Goal: Task Accomplishment & Management: Use online tool/utility

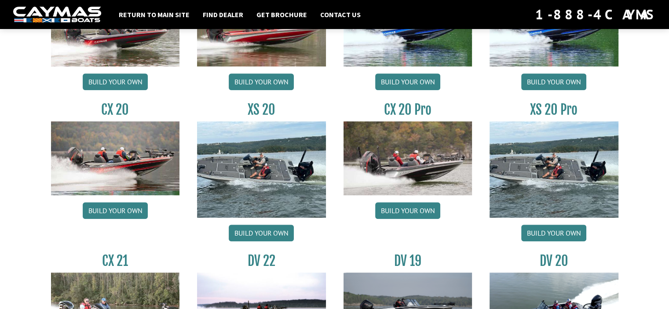
scroll to position [886, 0]
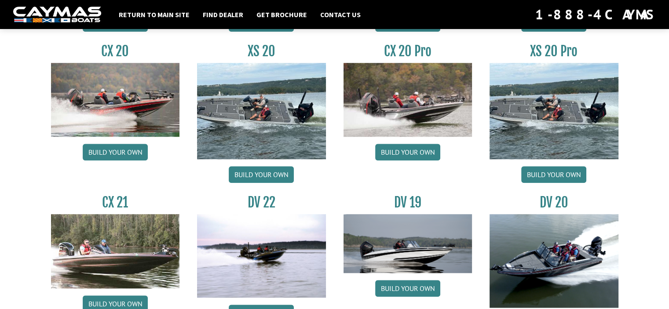
drag, startPoint x: 262, startPoint y: 298, endPoint x: 11, endPoint y: 218, distance: 263.8
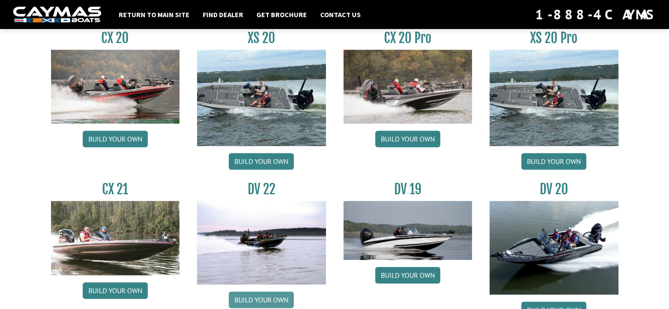
click at [245, 297] on link "Build your own" at bounding box center [261, 300] width 65 height 17
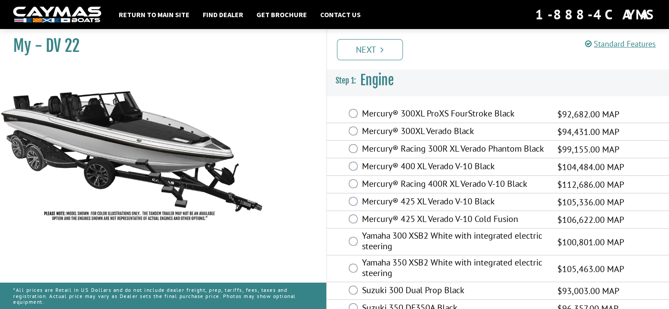
click at [411, 220] on label "Mercury® 425 XL Verado V-10 Cold Fusion" at bounding box center [454, 220] width 184 height 13
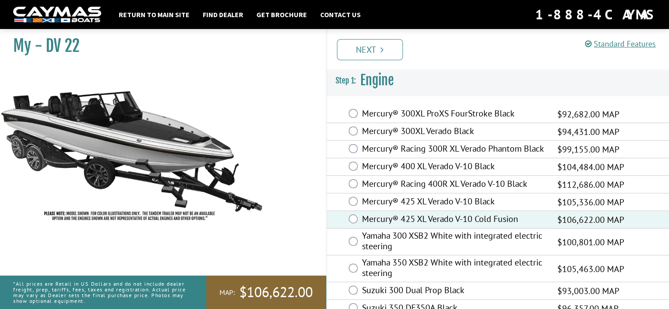
click at [407, 205] on label "Mercury® 425 XL Verado V-10 Black" at bounding box center [454, 202] width 184 height 13
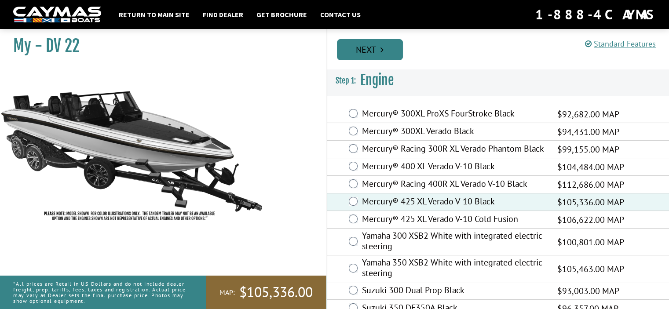
click at [378, 52] on link "Next" at bounding box center [370, 49] width 66 height 21
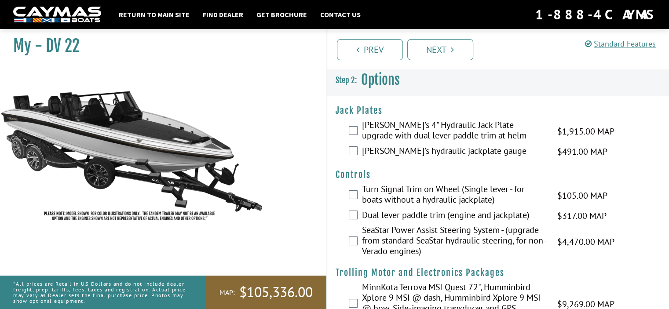
click at [376, 130] on label "[PERSON_NAME]'s 4" Hydraulic Jack Plate upgrade with dual lever paddle trim at …" at bounding box center [454, 131] width 184 height 23
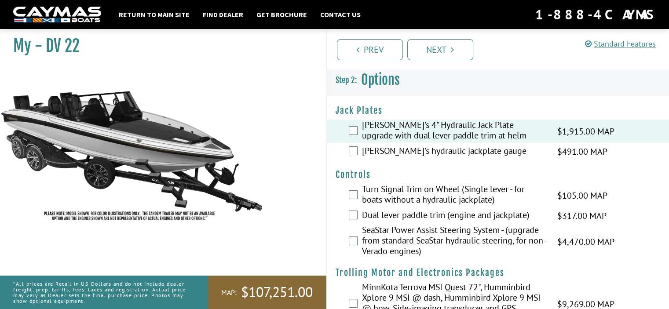
click at [380, 153] on label "[PERSON_NAME]'s hydraulic jackplate gauge" at bounding box center [454, 152] width 184 height 13
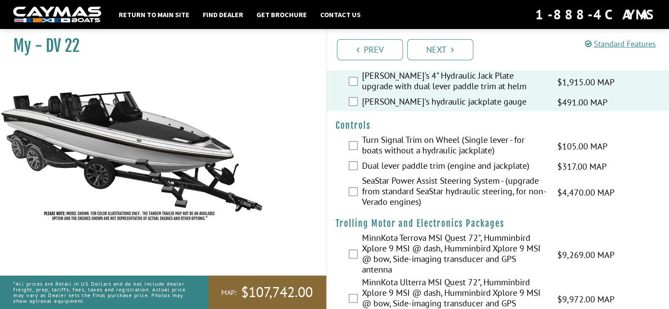
scroll to position [50, 0]
click at [385, 165] on label "Dual lever paddle trim (engine and jackplate)" at bounding box center [454, 166] width 184 height 13
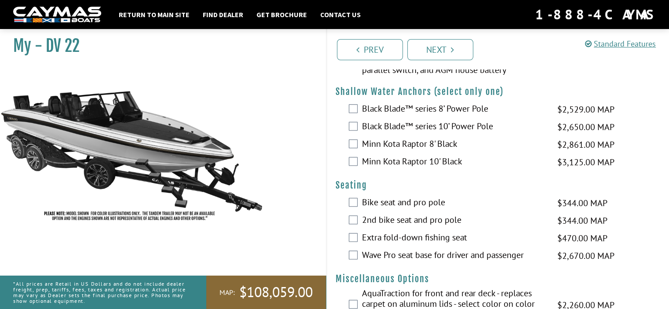
scroll to position [854, 0]
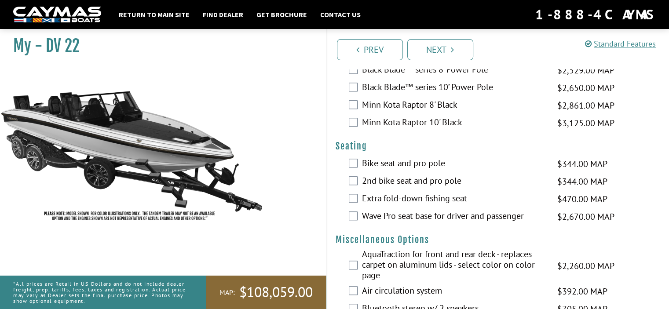
click at [381, 171] on label "Bike seat and pro pole" at bounding box center [454, 164] width 184 height 13
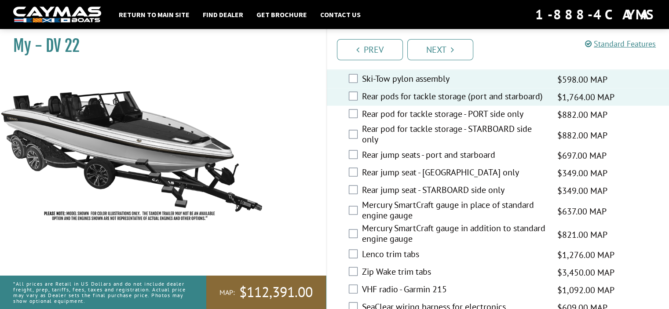
scroll to position [1596, 0]
click at [382, 222] on label "Mercury SmartCraft gauge in addition to standard engine gauge" at bounding box center [454, 233] width 184 height 23
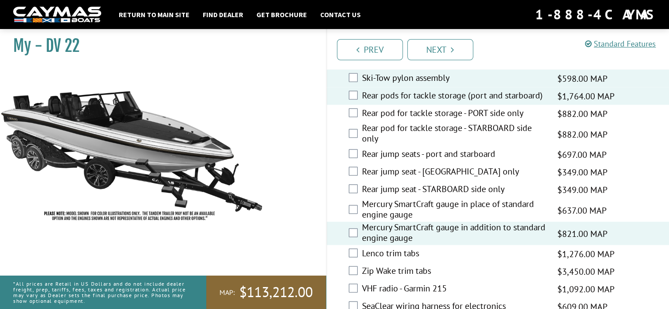
click at [378, 198] on label "Mercury SmartCraft gauge in place of standard engine gauge" at bounding box center [454, 209] width 184 height 23
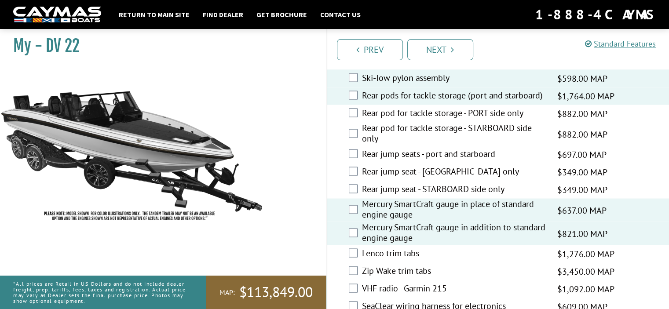
click at [378, 222] on label "Mercury SmartCraft gauge in addition to standard engine gauge" at bounding box center [454, 233] width 184 height 23
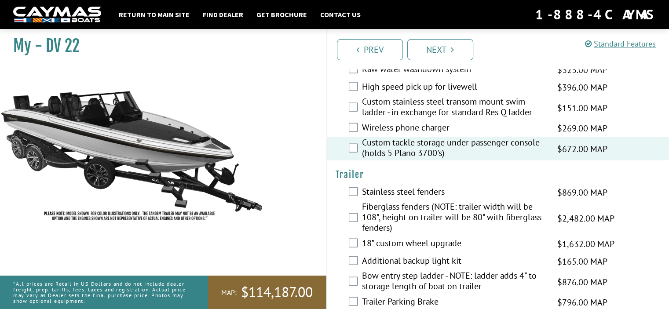
scroll to position [2028, 0]
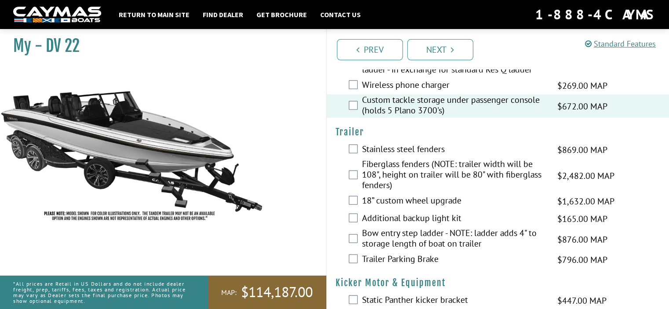
click at [358, 159] on div "Fiberglass fenders (NOTE: trailer width will be 108", height on trailer will be…" at bounding box center [498, 176] width 343 height 34
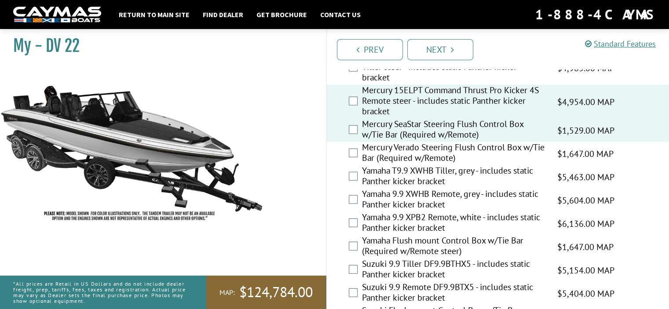
scroll to position [2398, 0]
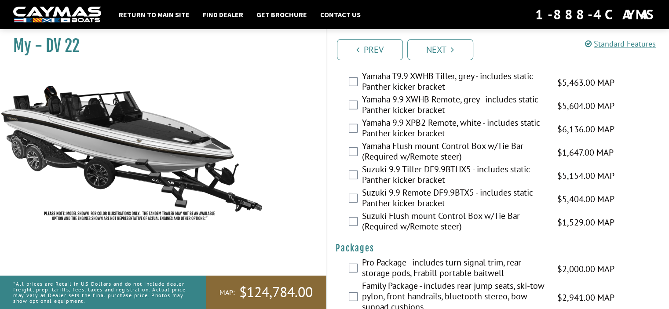
click at [435, 38] on li "Next" at bounding box center [440, 49] width 66 height 22
click at [434, 49] on link "Next" at bounding box center [440, 49] width 66 height 21
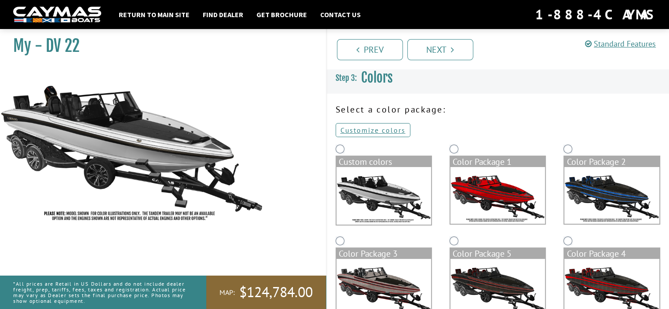
scroll to position [0, 0]
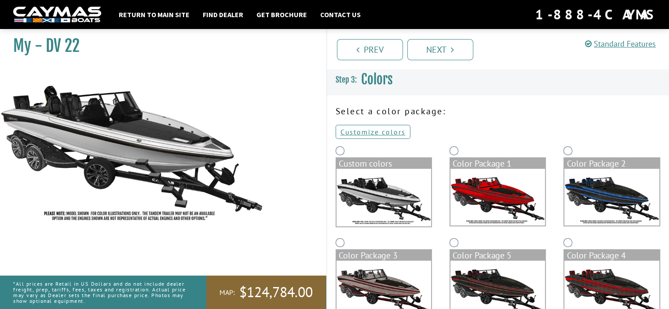
click at [584, 269] on img at bounding box center [611, 289] width 95 height 57
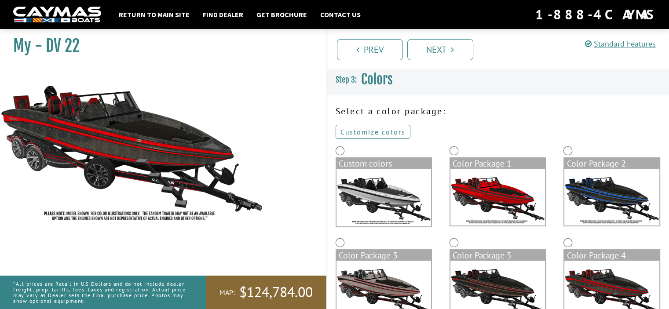
click at [358, 136] on link "Customize colors" at bounding box center [373, 132] width 75 height 14
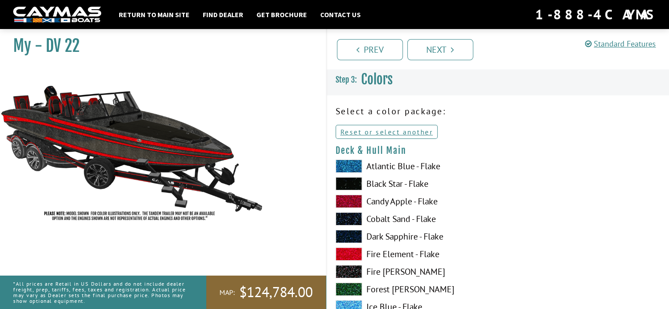
click at [386, 185] on label "Black Star - Flake" at bounding box center [412, 183] width 153 height 13
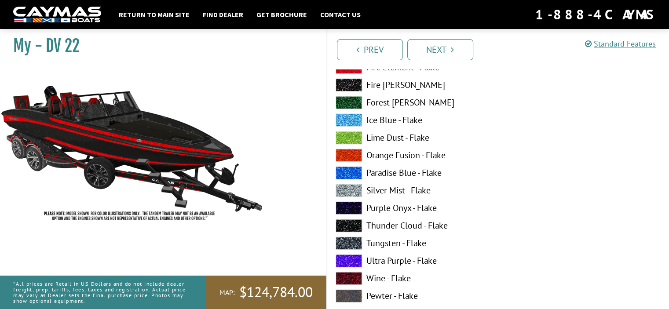
scroll to position [1263, 0]
click at [385, 190] on label "Silver Mist - Flake" at bounding box center [412, 189] width 153 height 13
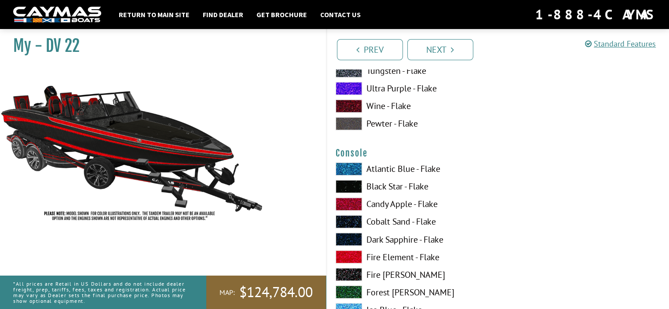
scroll to position [1441, 0]
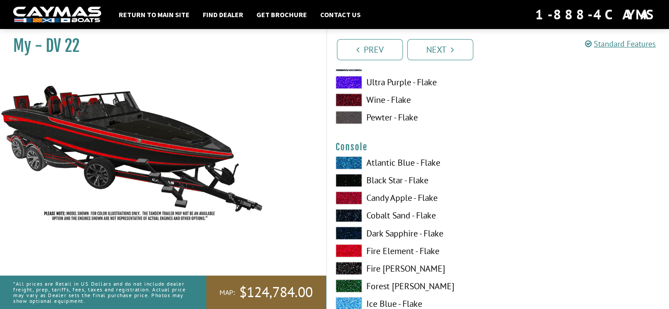
click at [384, 182] on label "Black Star - Flake" at bounding box center [412, 180] width 153 height 13
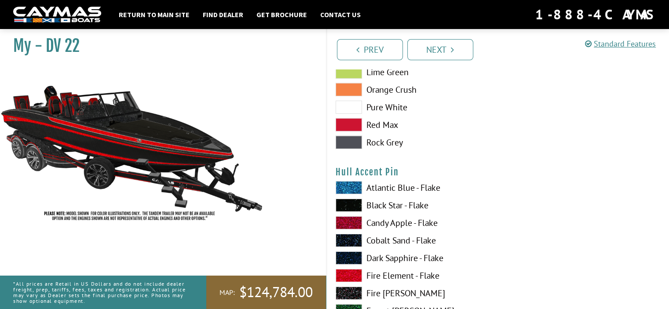
scroll to position [2749, 0]
